Goal: Find specific page/section: Find specific page/section

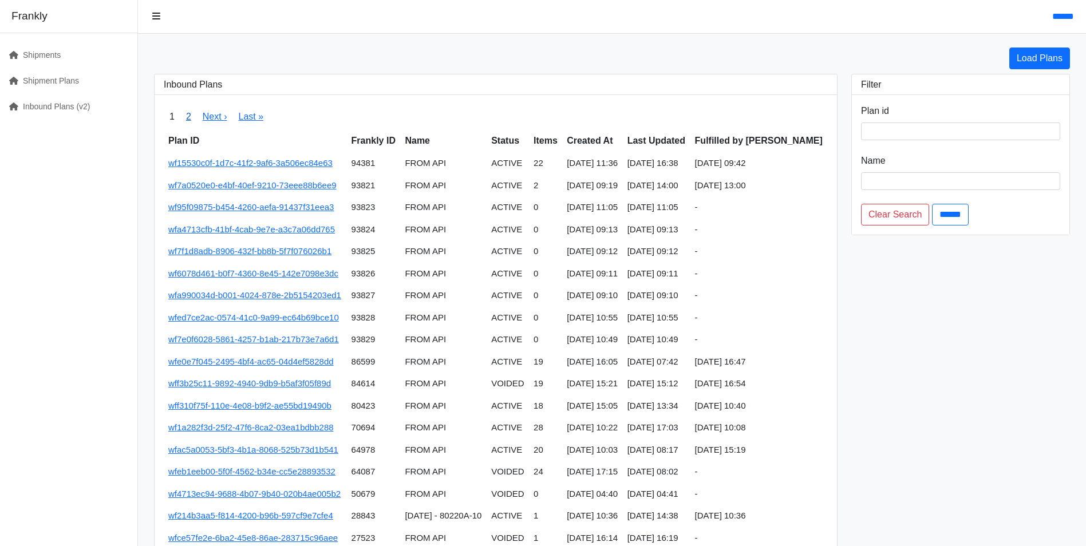
click at [190, 120] on link "2" at bounding box center [188, 117] width 5 height 10
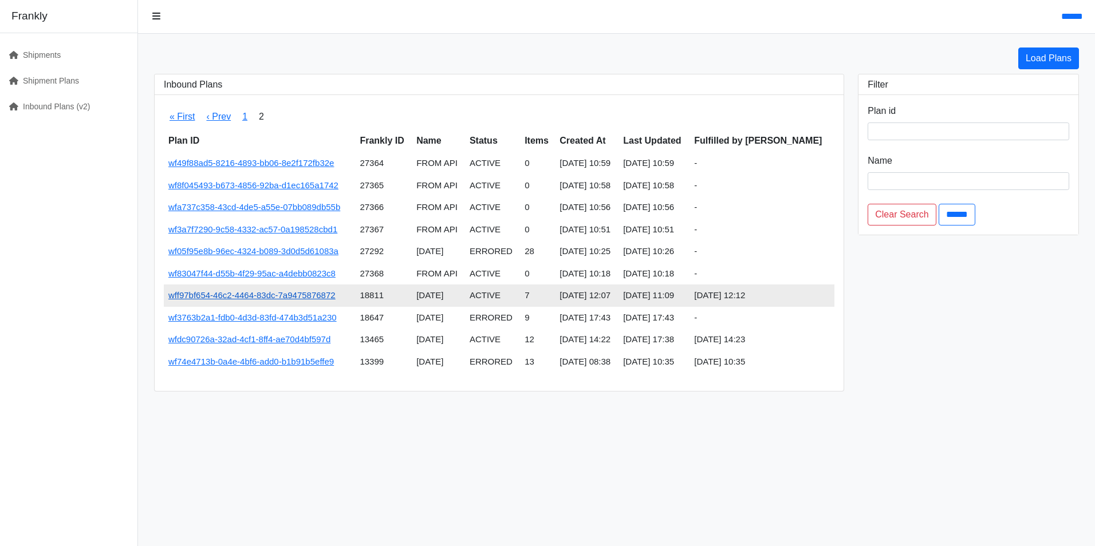
click at [254, 291] on link "wff97bf654-46c2-4464-83dc-7a9475876872" at bounding box center [251, 295] width 167 height 10
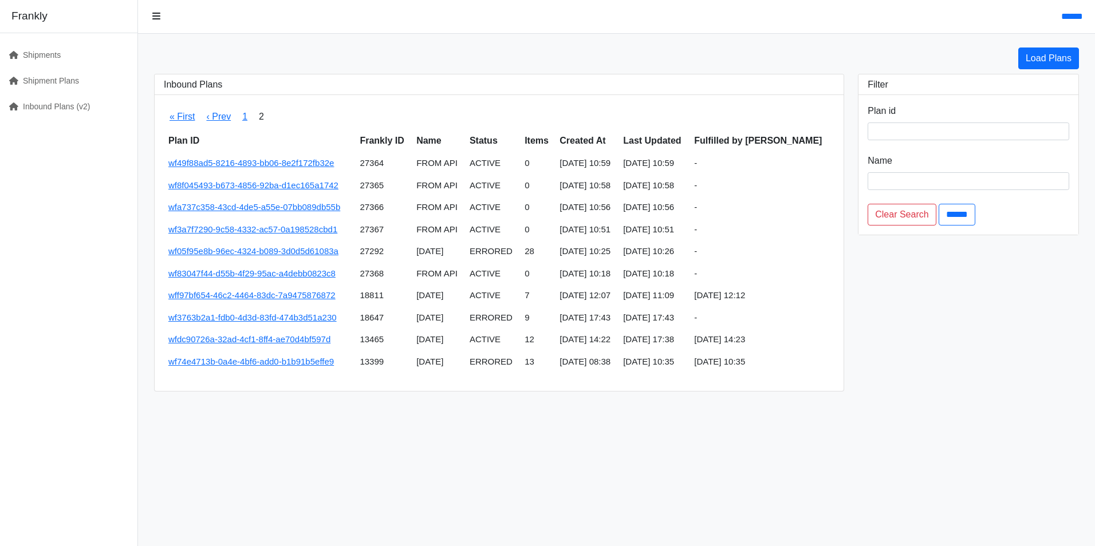
click at [239, 116] on span "1" at bounding box center [245, 116] width 17 height 25
click at [243, 117] on link "1" at bounding box center [244, 117] width 5 height 10
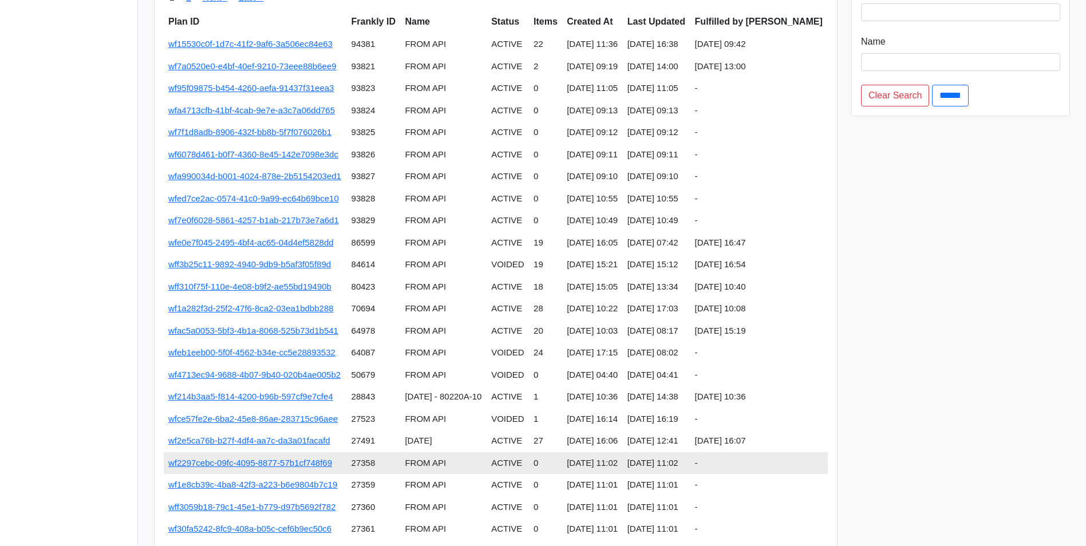
scroll to position [204, 0]
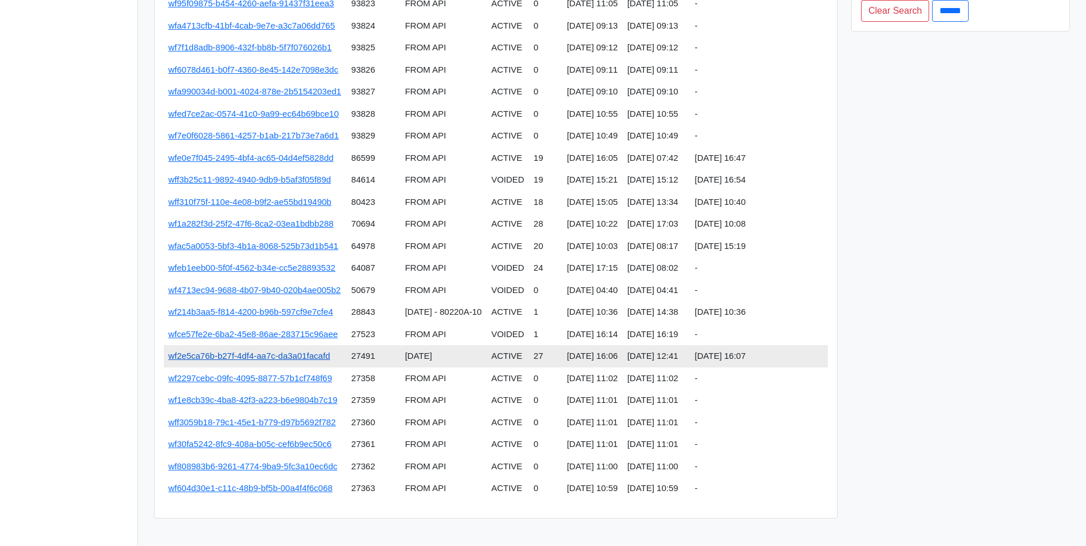
click at [298, 356] on link "wf2e5ca76b-b27f-4df4-aa7c-da3a01facafd" at bounding box center [249, 356] width 162 height 10
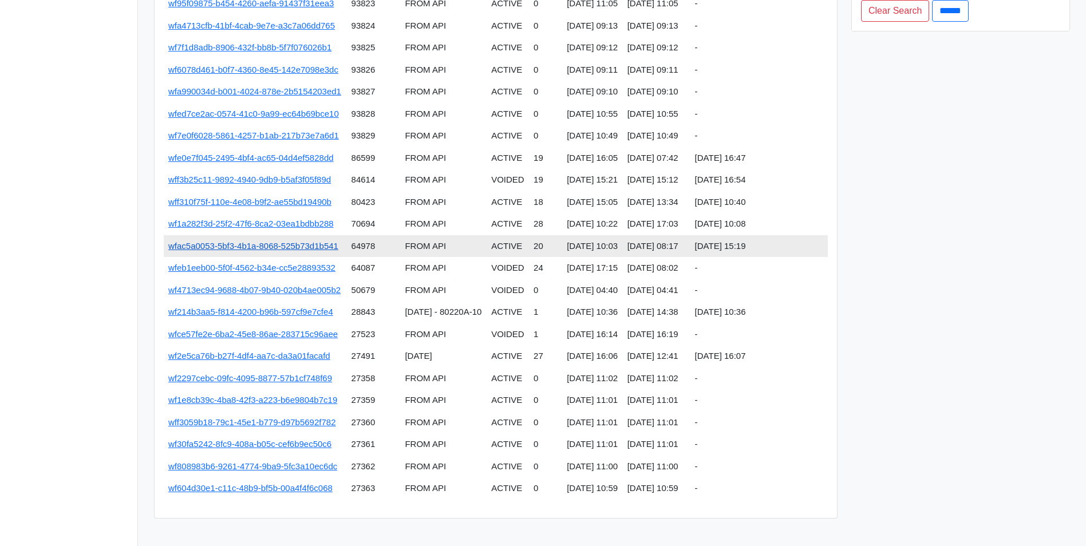
click at [313, 247] on link "wfac5a0053-5bf3-4b1a-8068-525b73d1b541" at bounding box center [253, 246] width 170 height 10
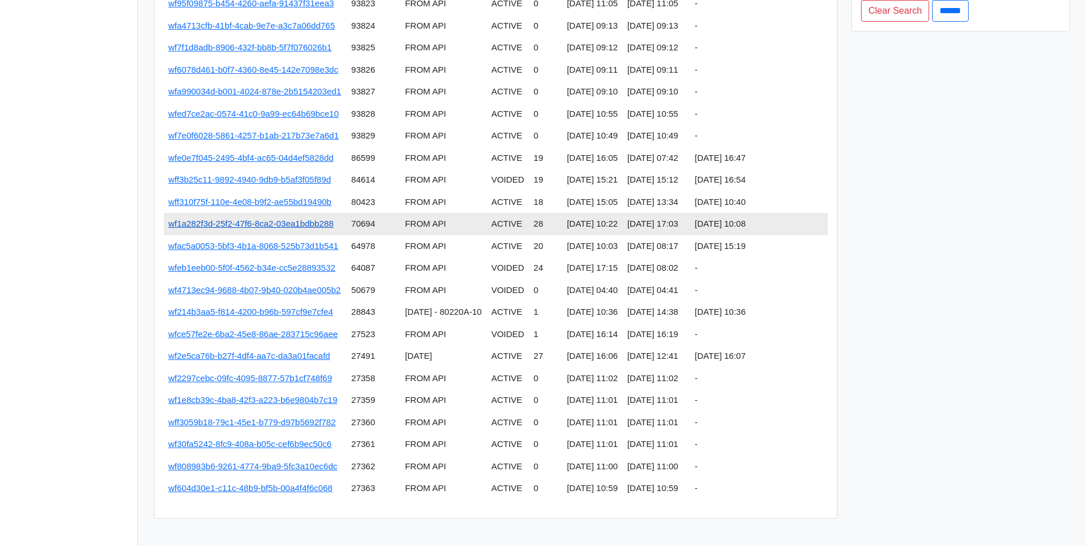
click at [290, 226] on link "wf1a282f3d-25f2-47f6-8ca2-03ea1bdbb288" at bounding box center [251, 224] width 166 height 10
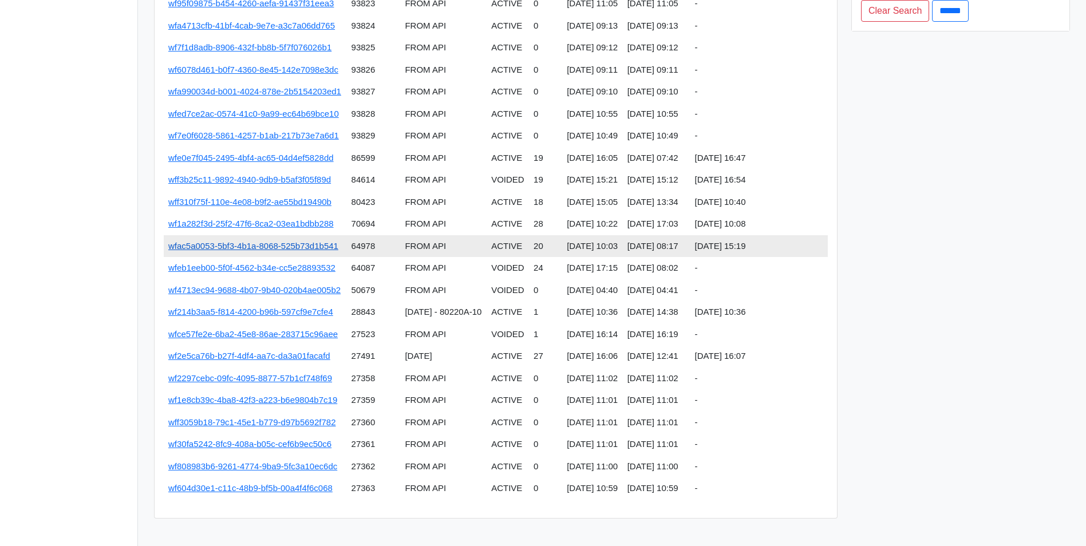
click at [302, 248] on link "wfac5a0053-5bf3-4b1a-8068-525b73d1b541" at bounding box center [253, 246] width 170 height 10
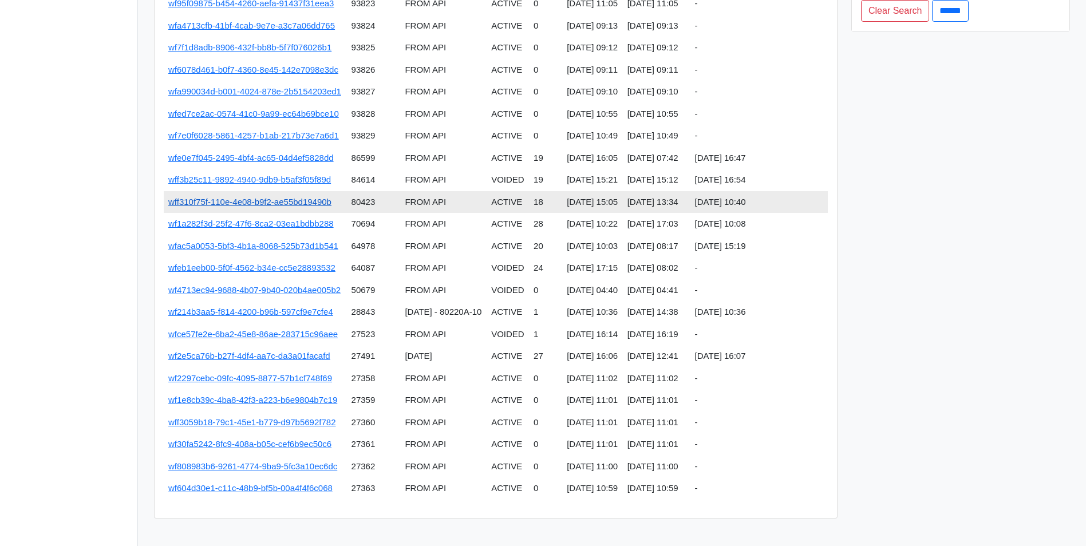
click at [272, 204] on link "wff310f75f-110e-4e08-b9f2-ae55bd19490b" at bounding box center [249, 202] width 163 height 10
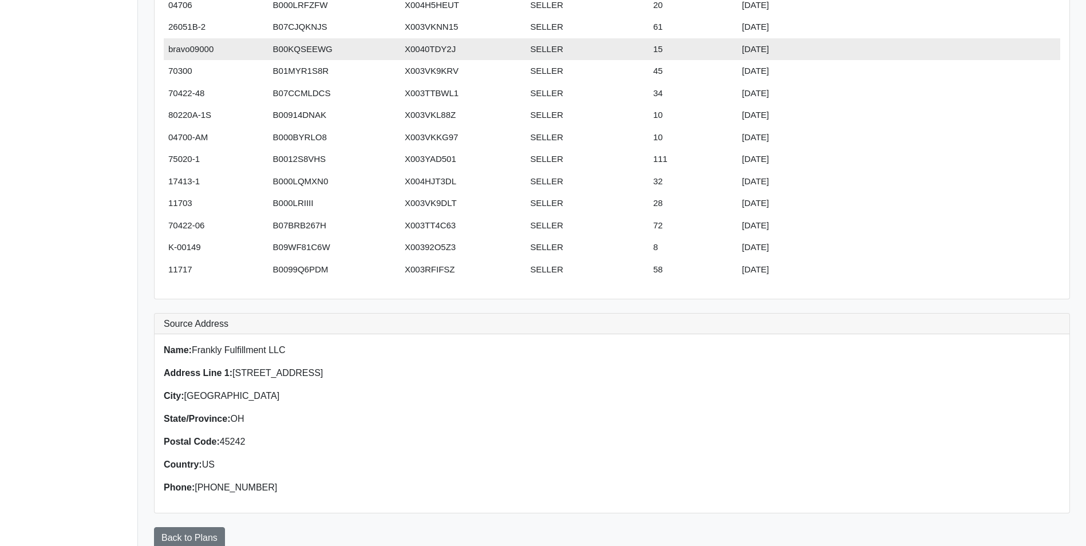
scroll to position [684, 0]
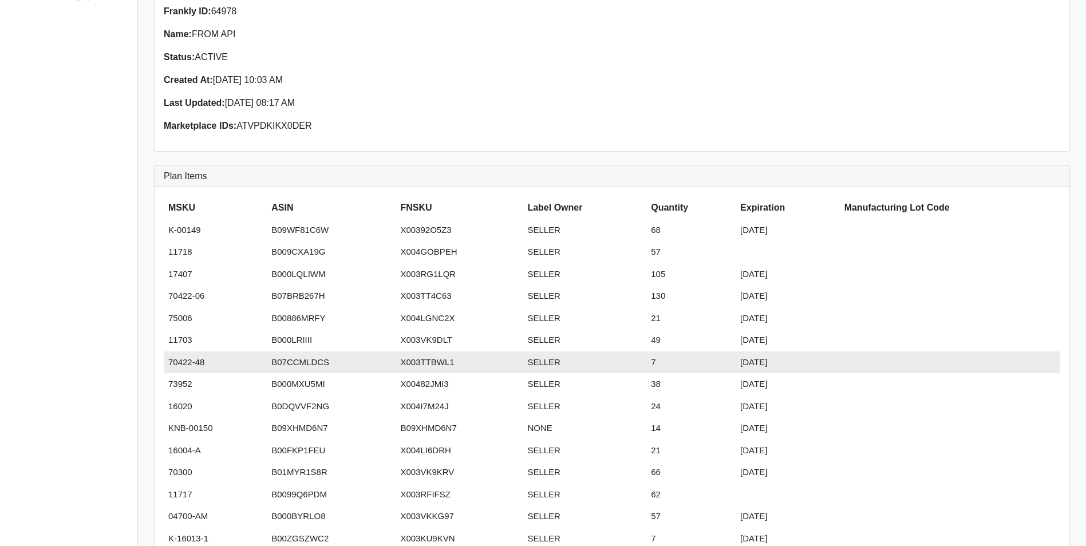
scroll to position [115, 0]
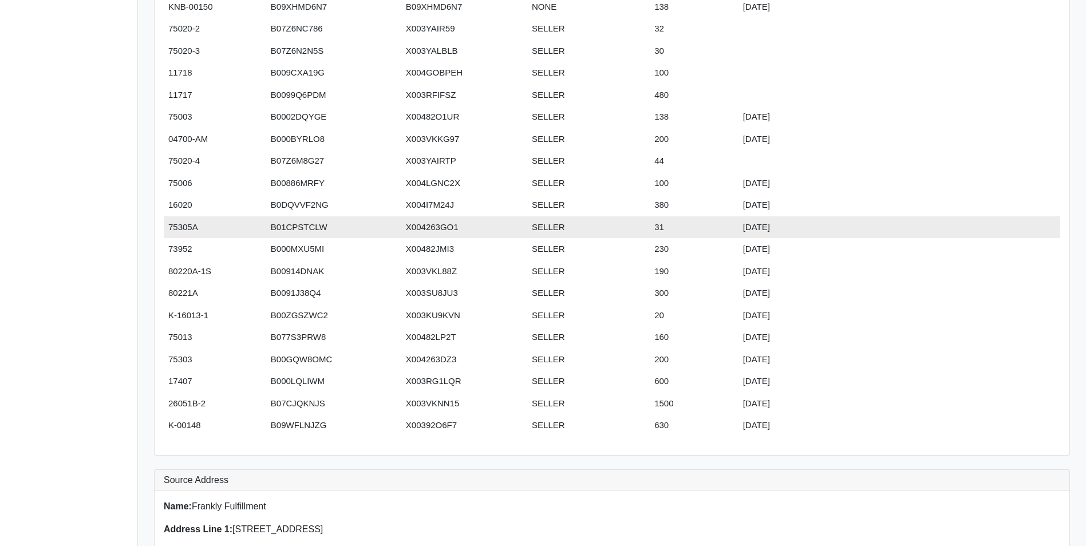
scroll to position [515, 0]
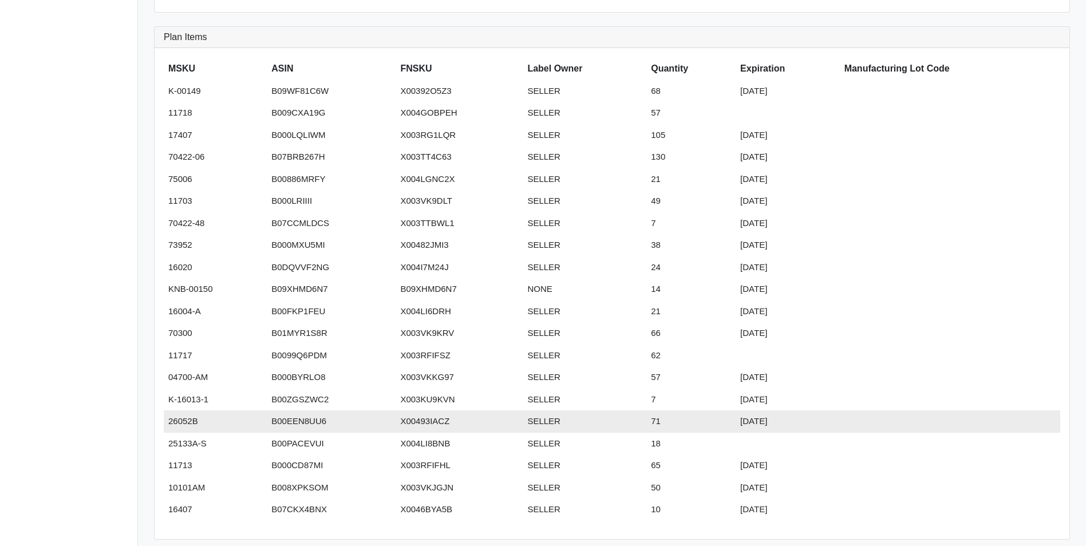
scroll to position [229, 0]
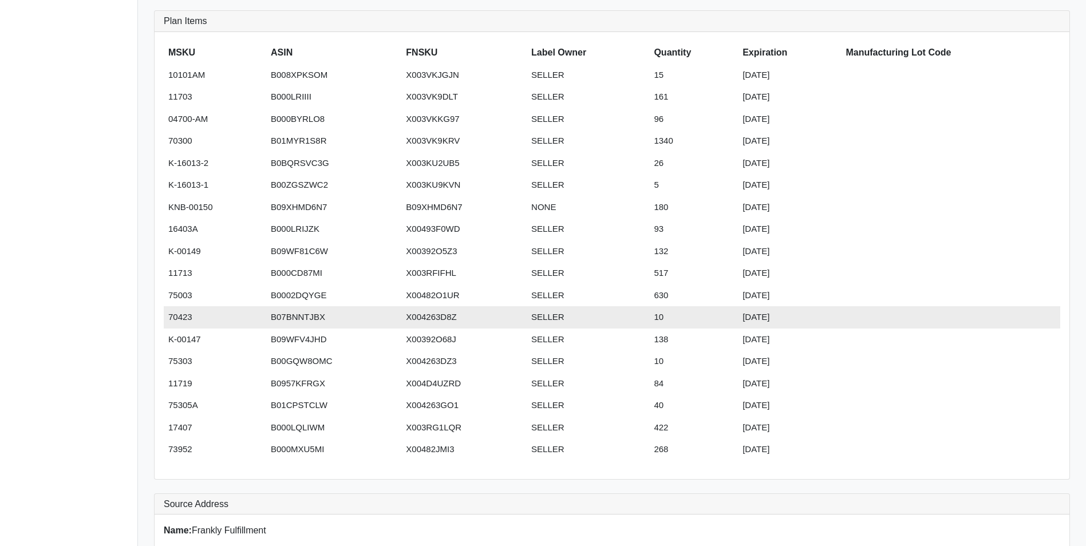
scroll to position [286, 0]
